Goal: Navigation & Orientation: Understand site structure

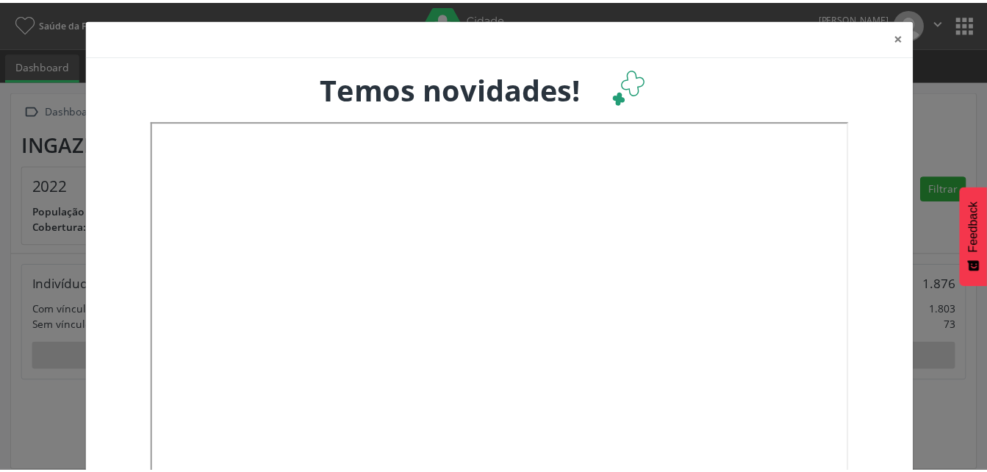
scroll to position [244, 325]
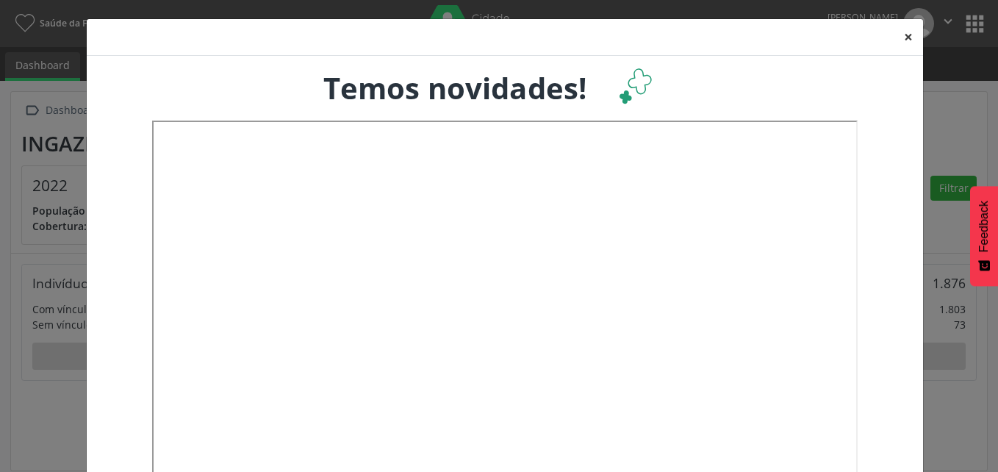
click at [900, 36] on button "×" at bounding box center [908, 37] width 29 height 36
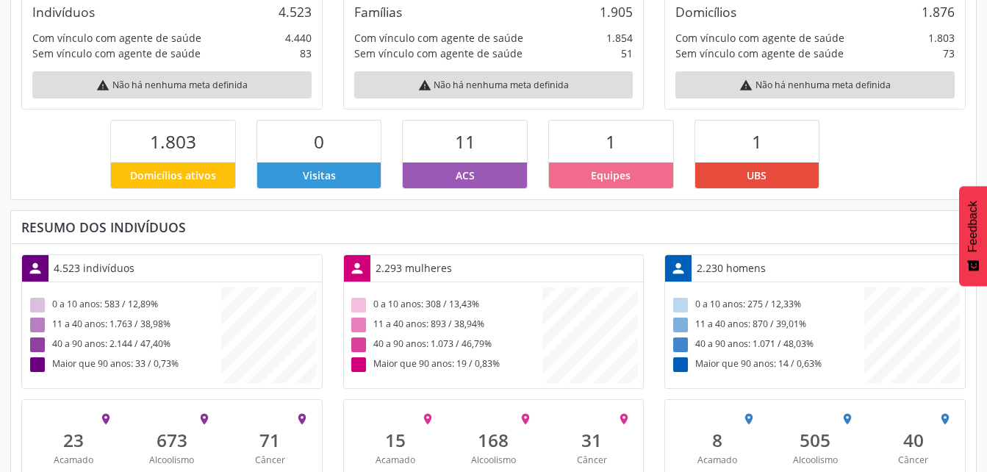
scroll to position [319, 0]
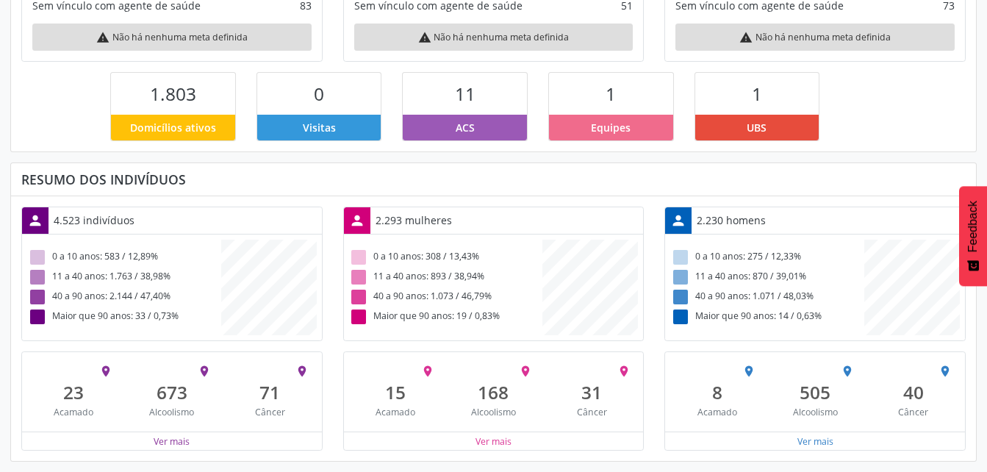
click at [623, 441] on div "Ver mais" at bounding box center [494, 440] width 300 height 18
click at [494, 439] on button "Ver mais" at bounding box center [493, 441] width 37 height 14
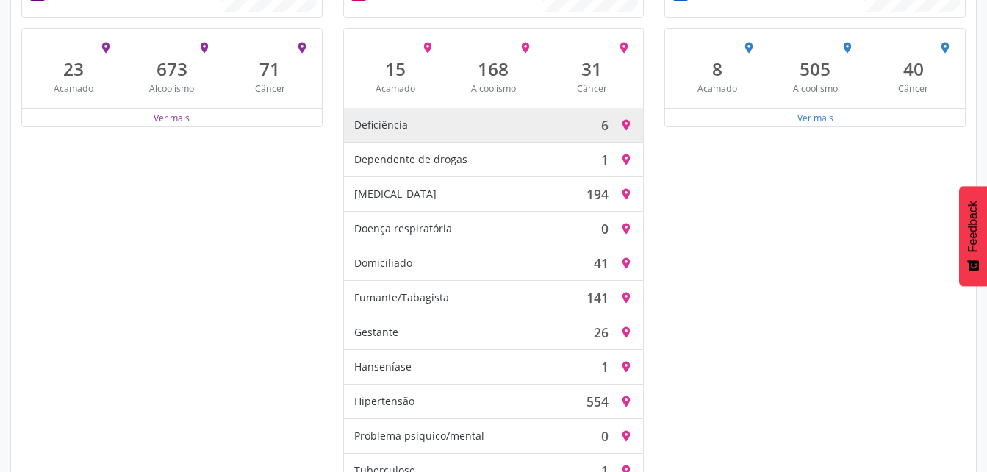
scroll to position [551, 0]
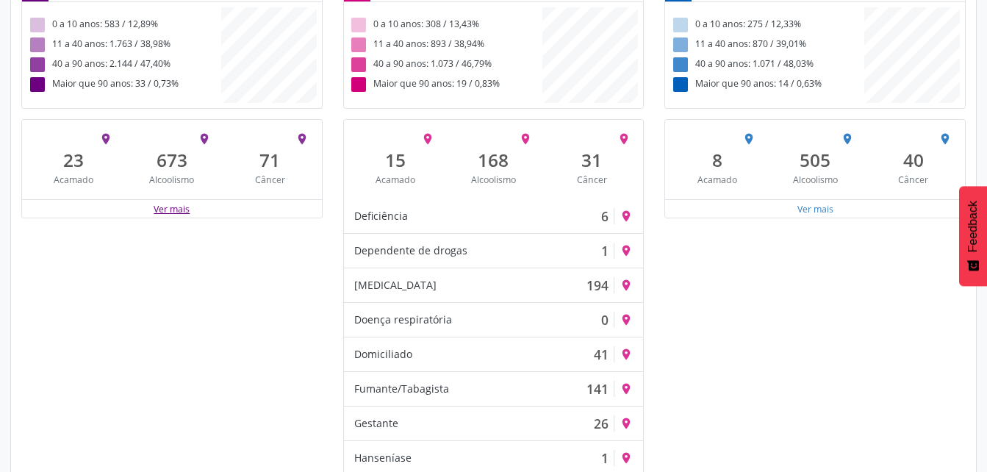
click at [169, 207] on button "Ver mais" at bounding box center [171, 209] width 37 height 14
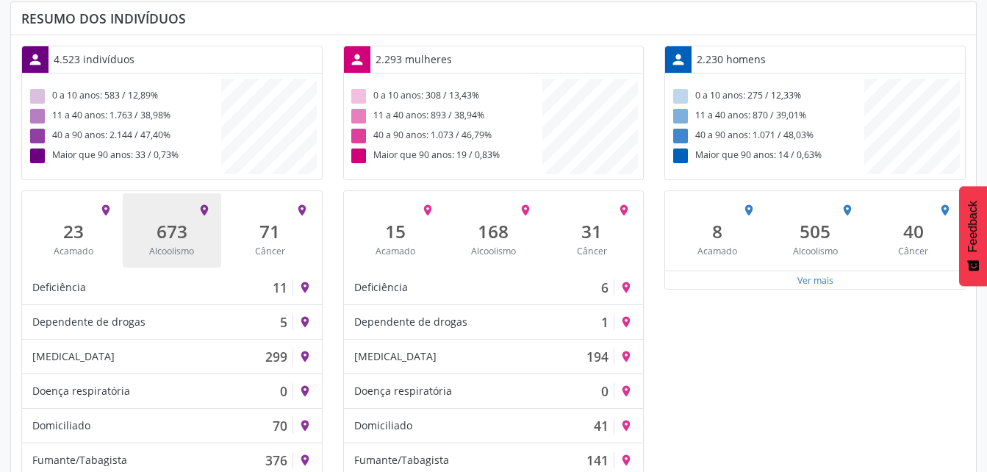
scroll to position [661, 0]
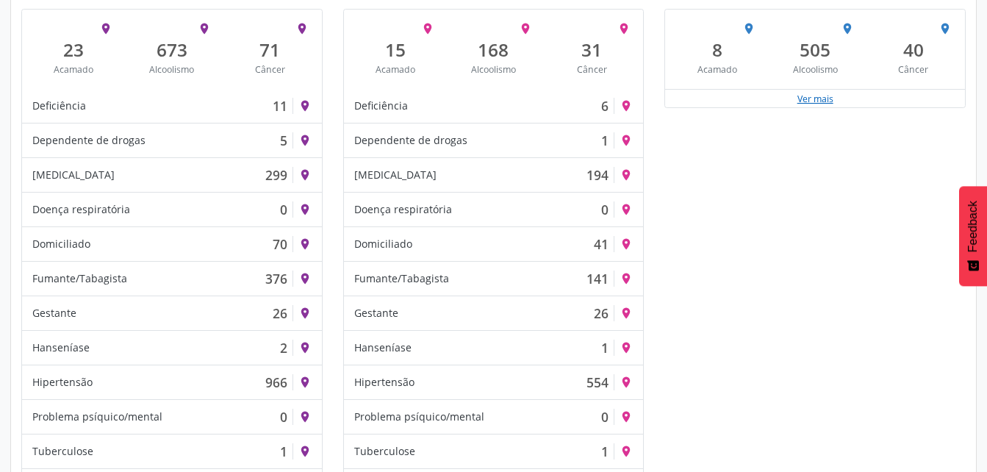
click at [811, 96] on button "Ver mais" at bounding box center [815, 99] width 37 height 14
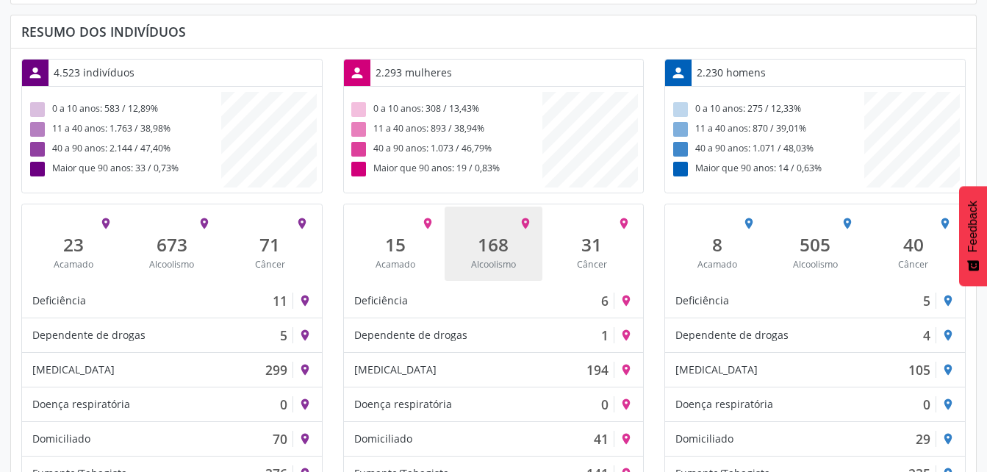
scroll to position [441, 0]
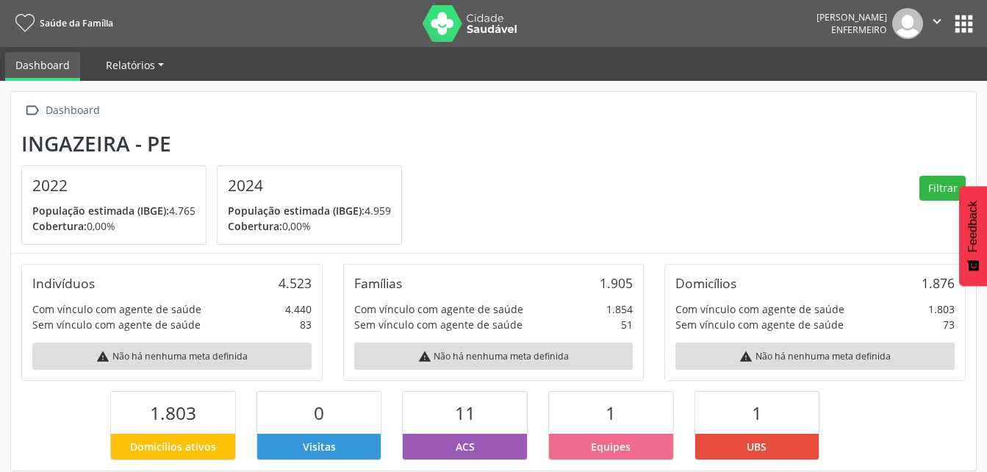
click at [132, 68] on span "Relatórios" at bounding box center [130, 65] width 49 height 14
click at [158, 68] on link "Relatórios" at bounding box center [135, 65] width 79 height 26
click at [154, 64] on link "Relatórios" at bounding box center [135, 65] width 79 height 26
click at [448, 15] on img at bounding box center [471, 23] width 96 height 37
